Goal: Transaction & Acquisition: Download file/media

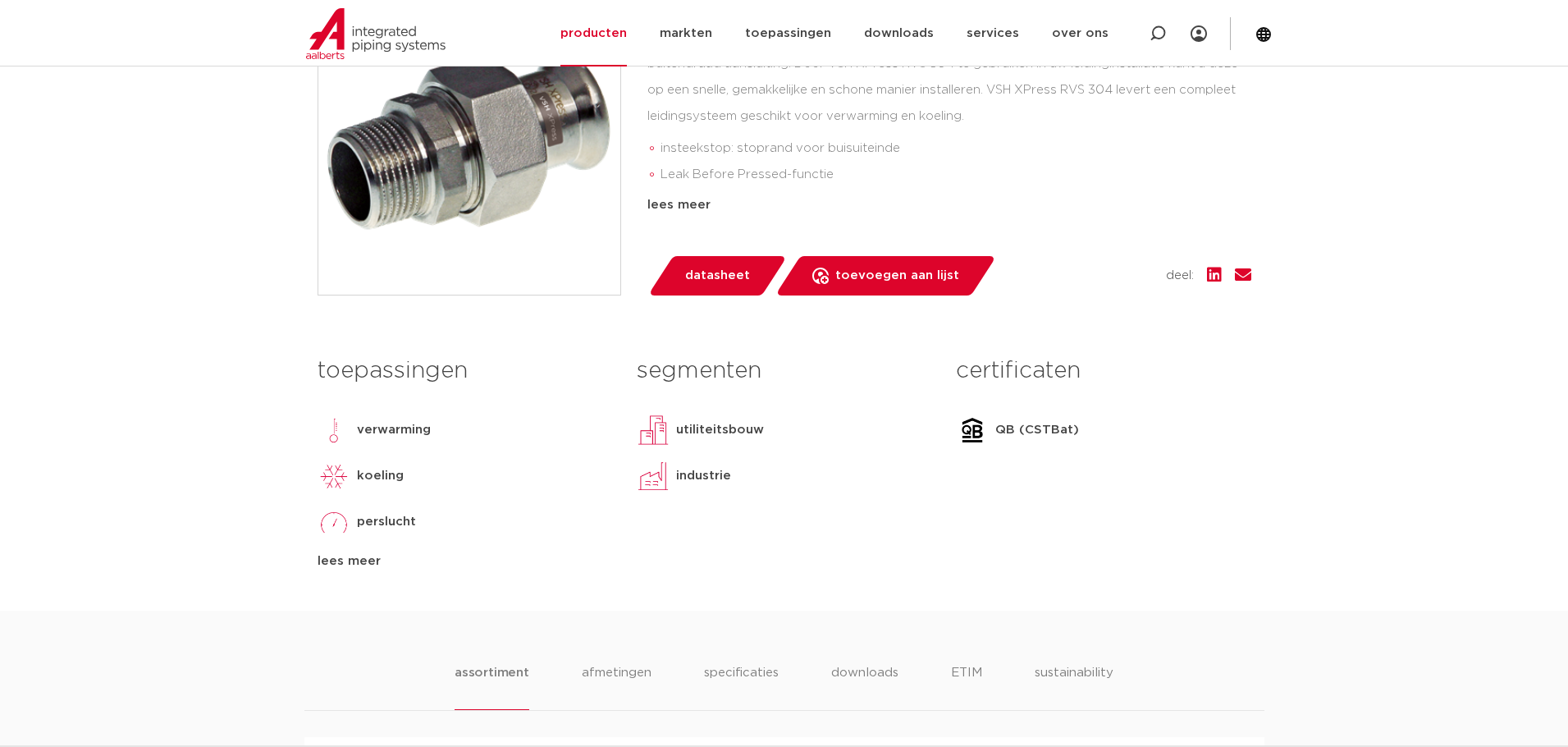
scroll to position [492, 0]
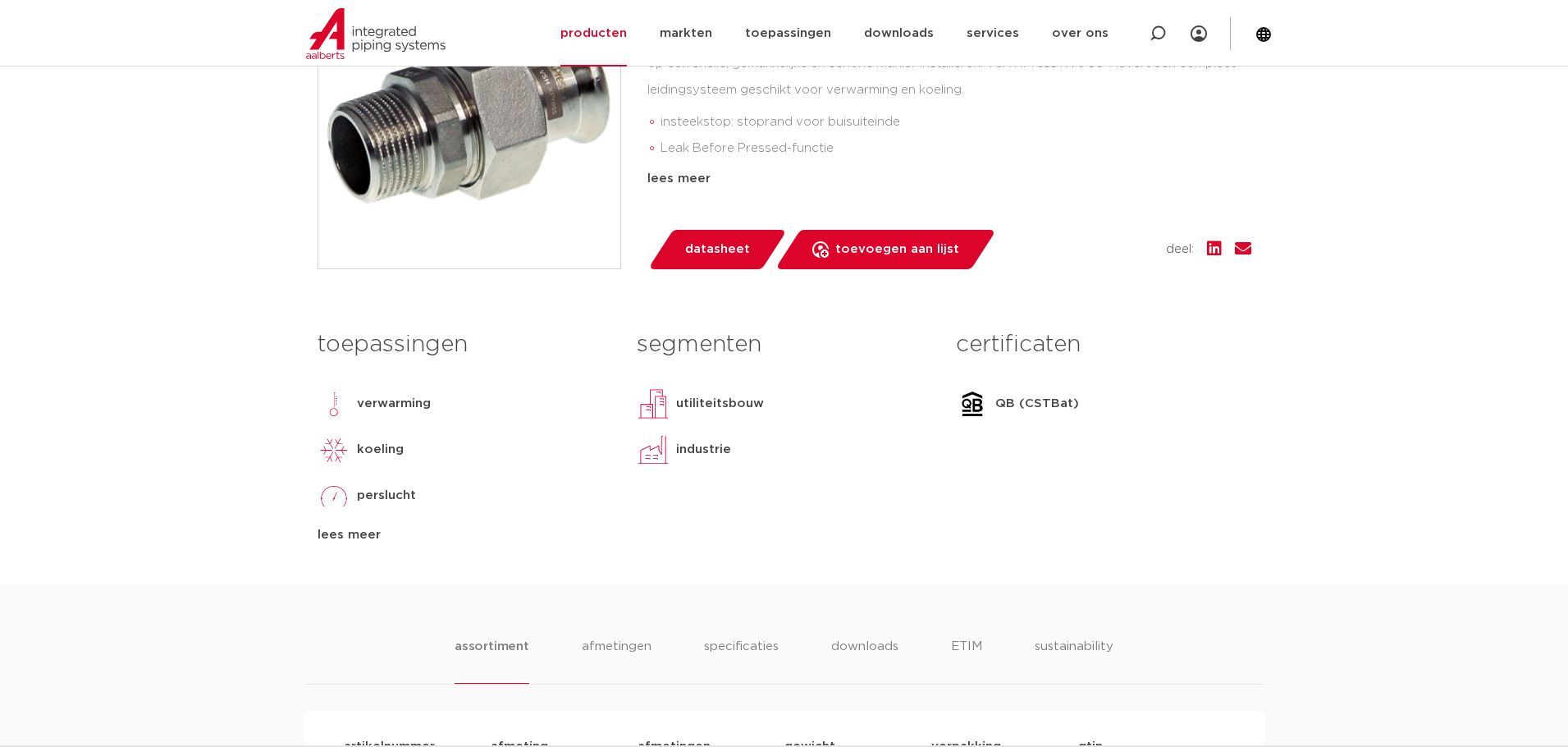
click at [1004, 406] on p "QB (CSTBat)" at bounding box center [1037, 403] width 83 height 20
click at [973, 398] on img at bounding box center [972, 404] width 33 height 33
click at [1042, 399] on p "QB (CSTBat)" at bounding box center [1037, 403] width 83 height 20
click at [354, 535] on div "lees meer" at bounding box center [465, 535] width 295 height 20
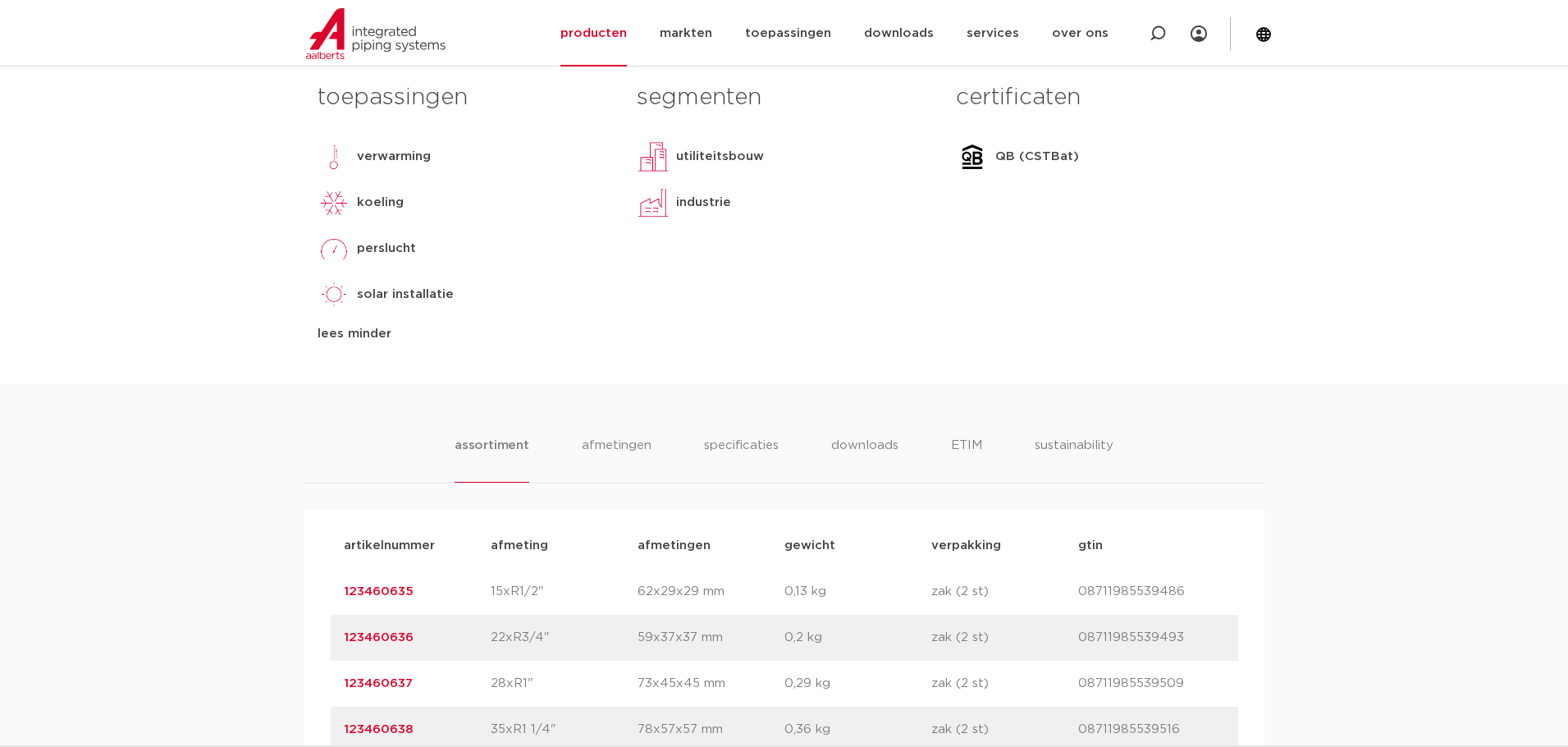
scroll to position [820, 0]
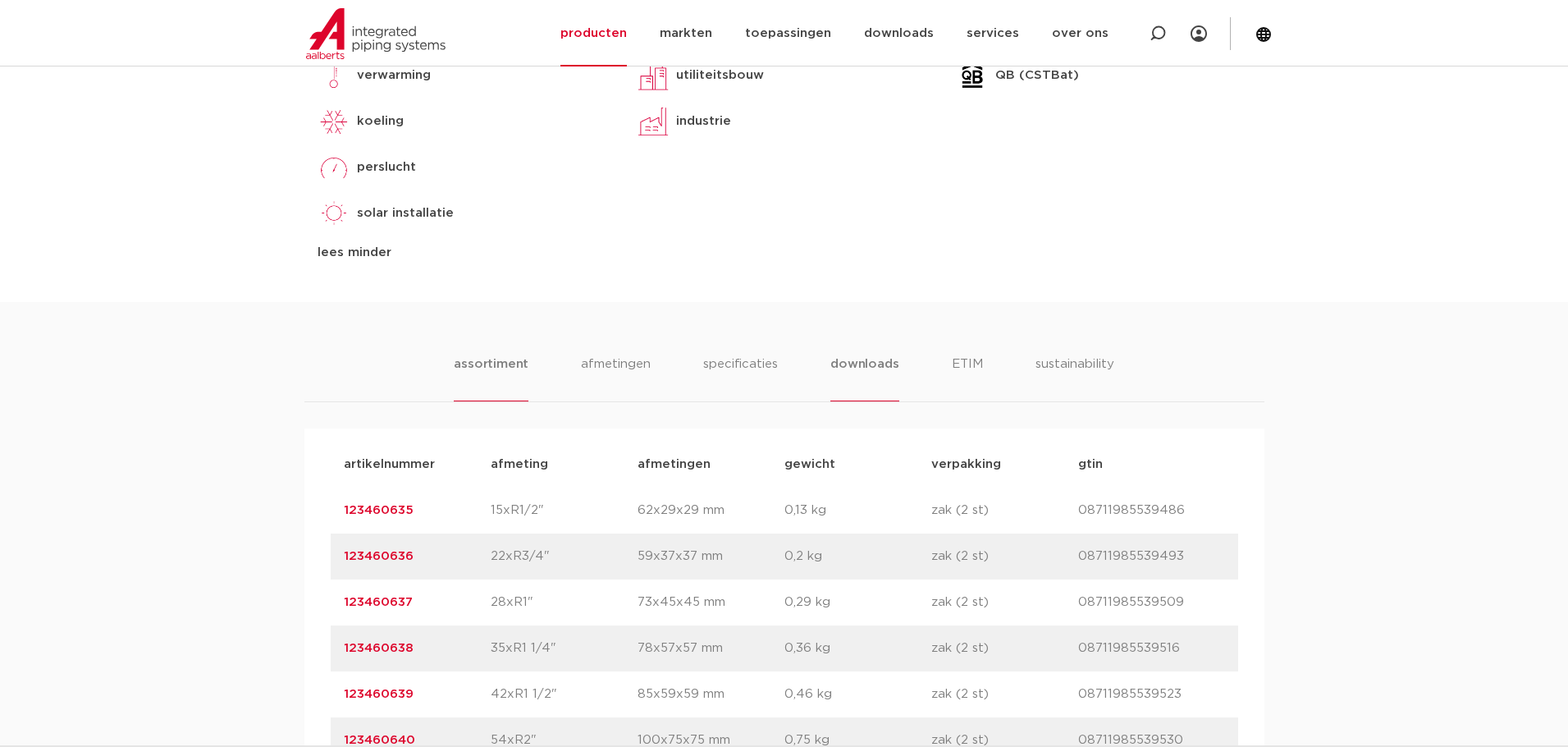
click at [869, 357] on li "downloads" at bounding box center [864, 377] width 68 height 47
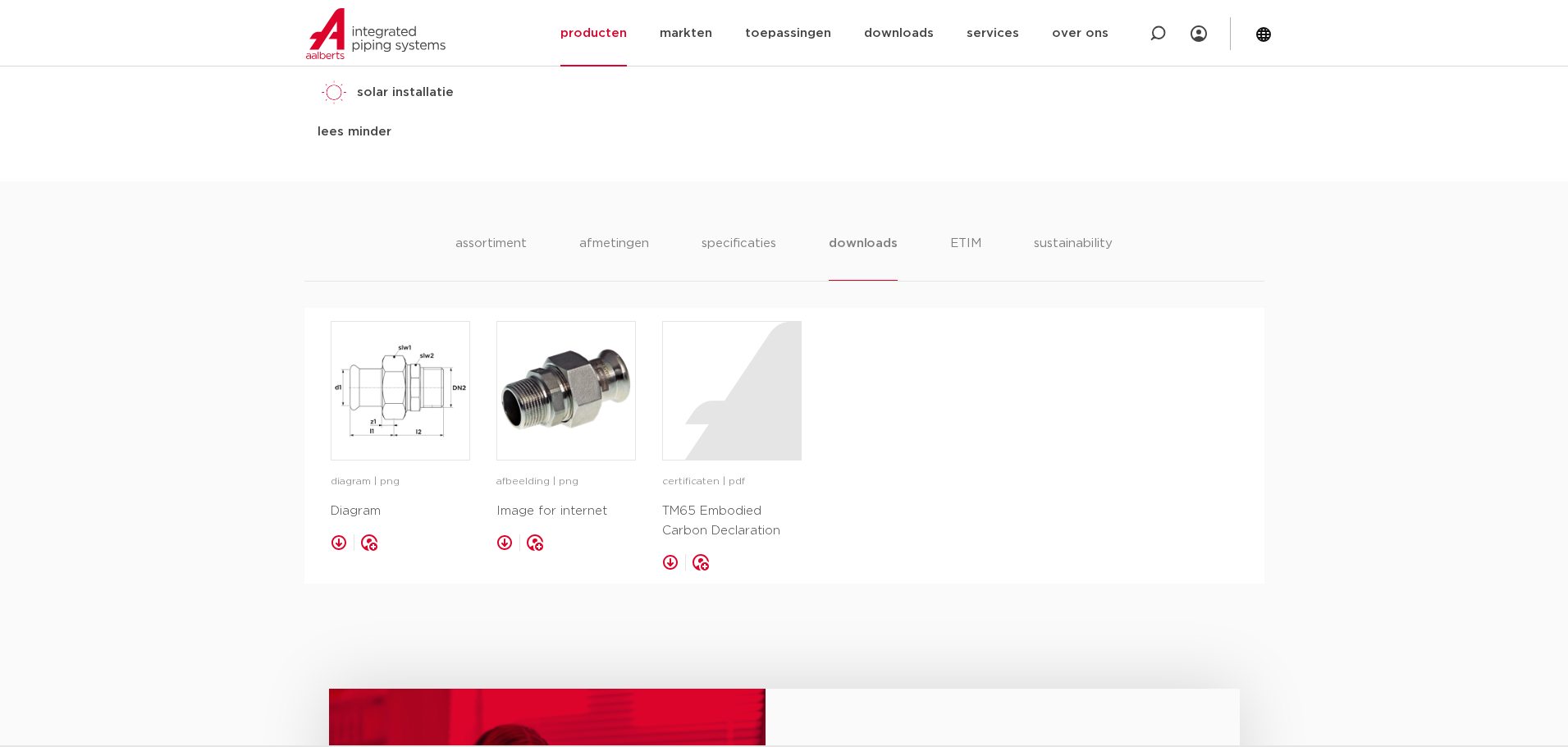
scroll to position [985, 0]
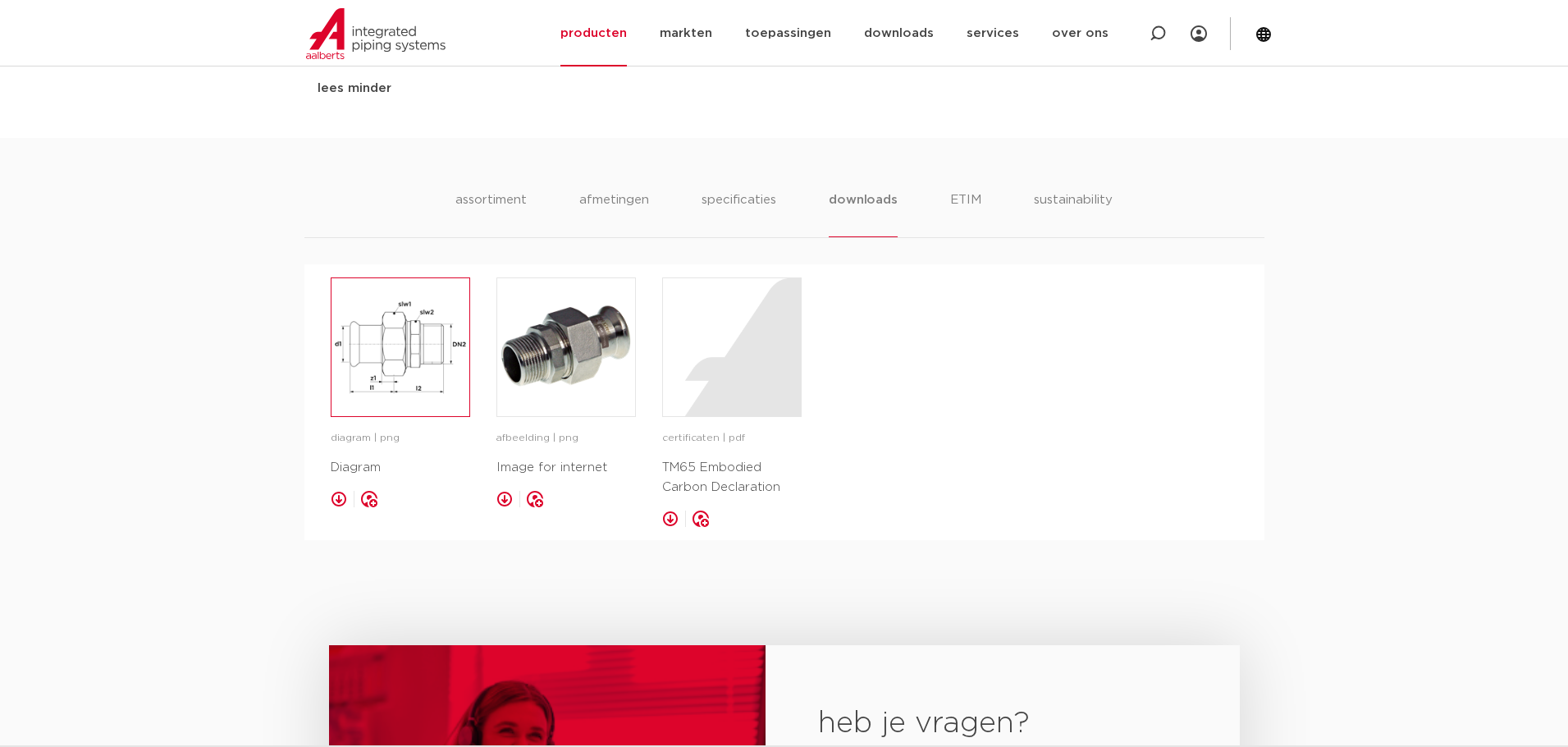
click at [405, 347] on img at bounding box center [400, 348] width 138 height 138
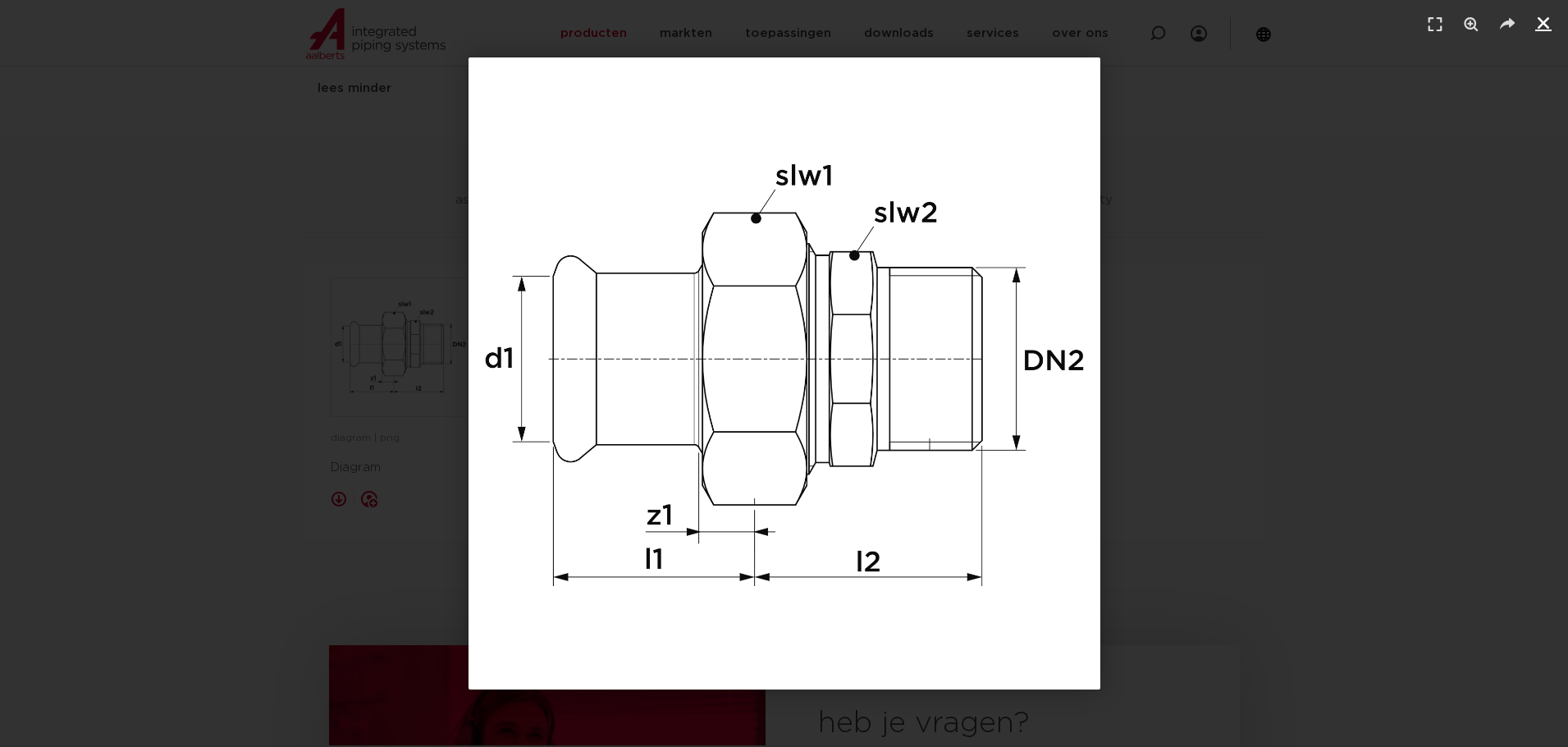
click at [1542, 30] on icon "Sluiten (Esc)" at bounding box center [1542, 22] width 16 height 16
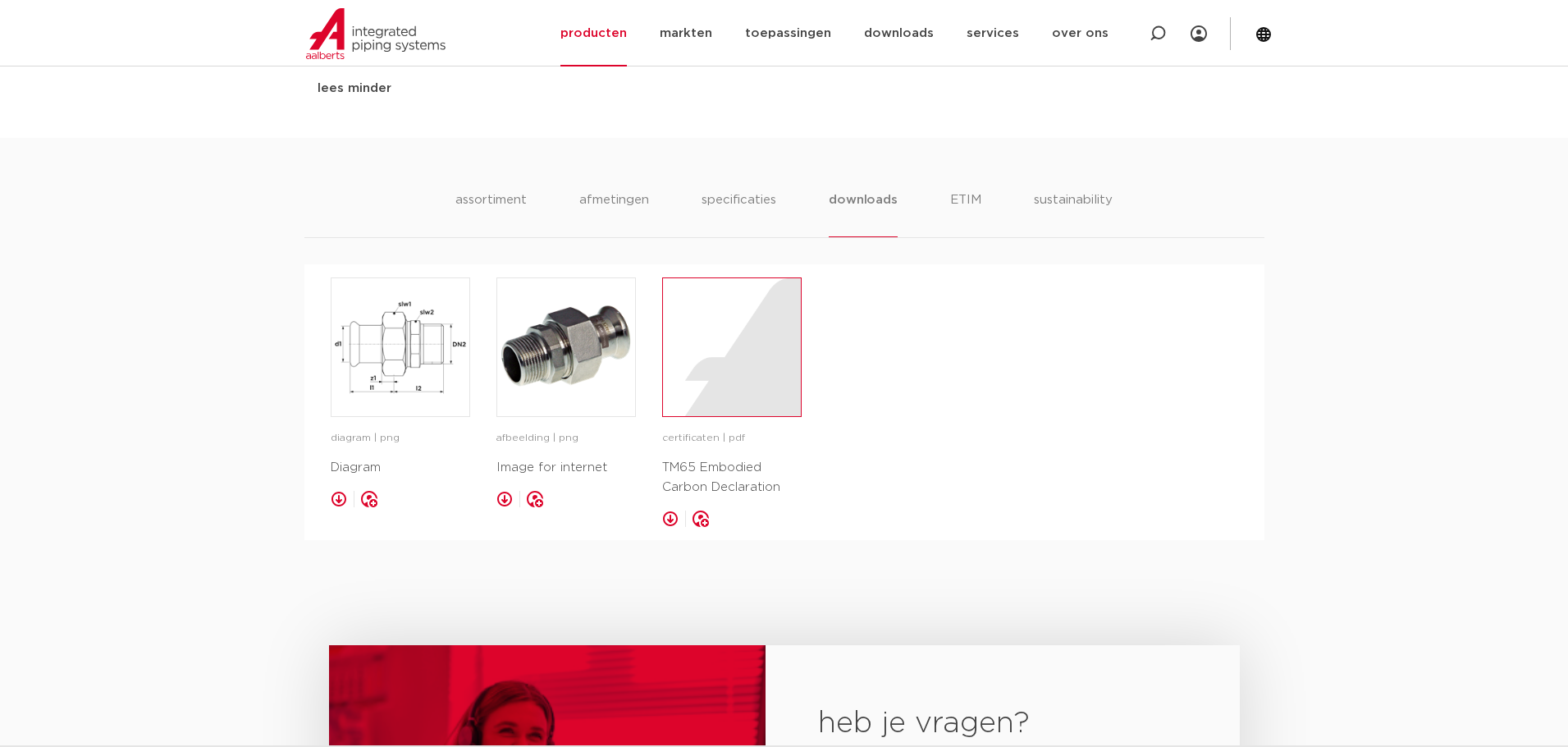
click at [735, 358] on div at bounding box center [732, 348] width 138 height 138
click at [732, 215] on li "specificaties" at bounding box center [739, 214] width 78 height 47
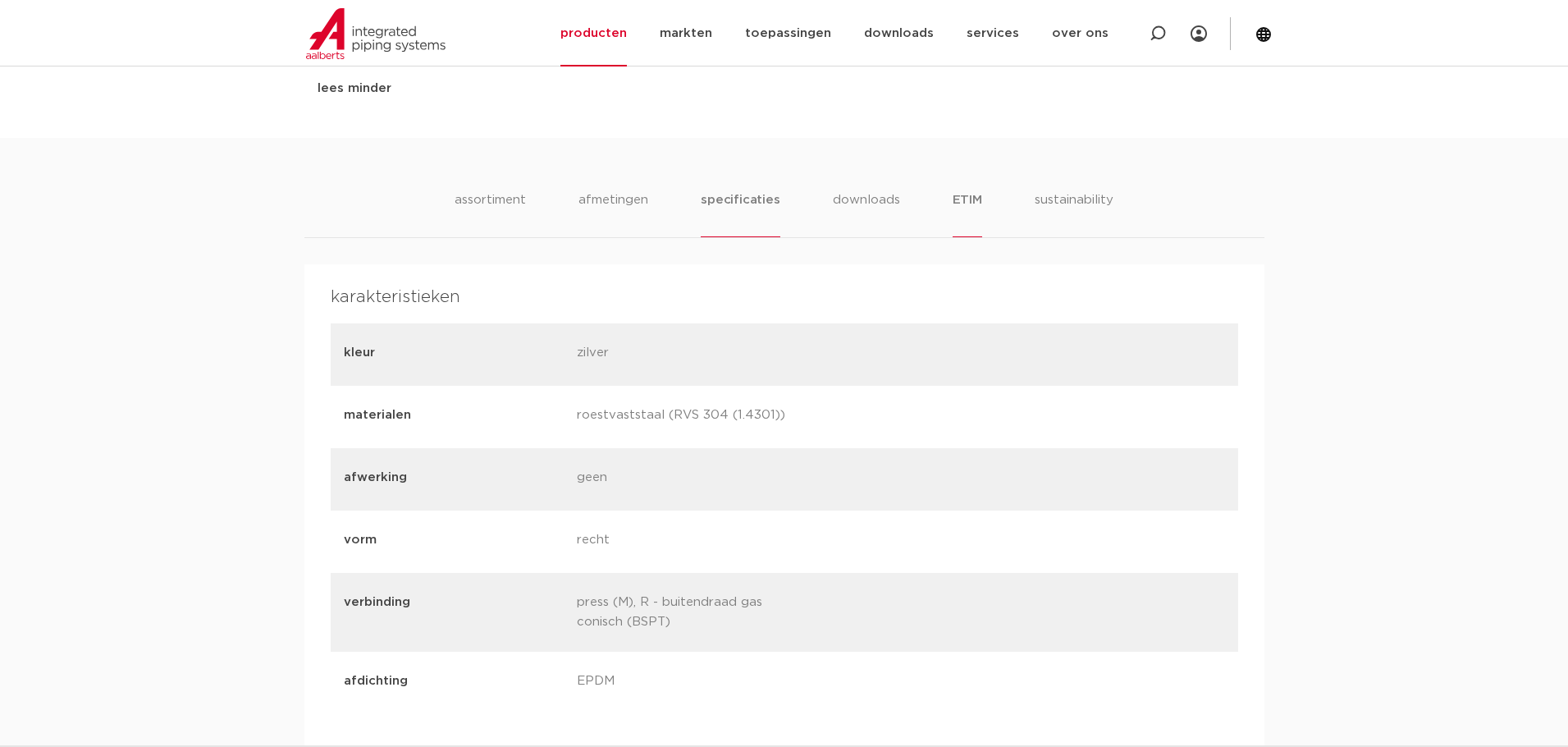
click at [976, 200] on li "ETIM" at bounding box center [967, 214] width 30 height 47
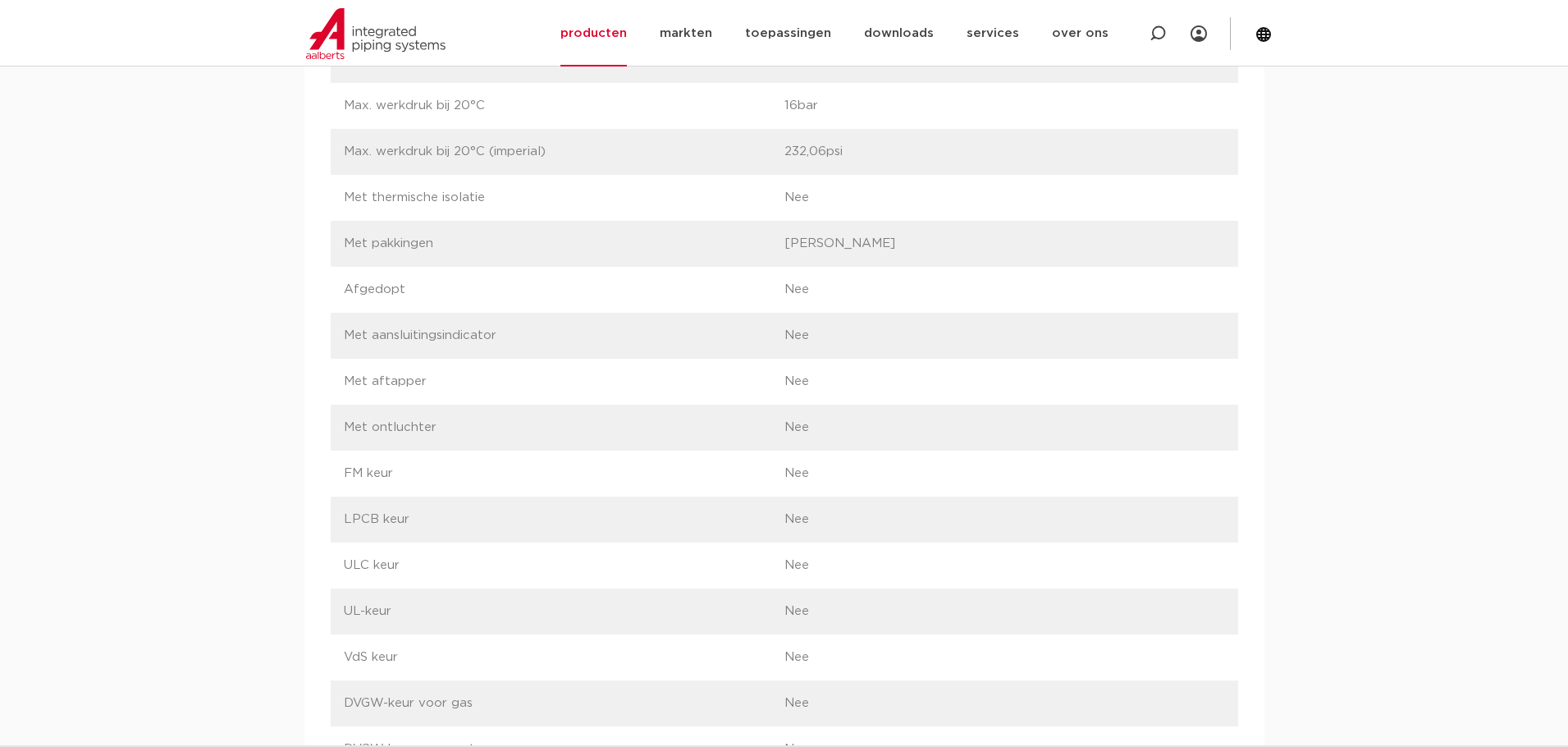
scroll to position [2380, 0]
